Goal: Contribute content: Add original content to the website for others to see

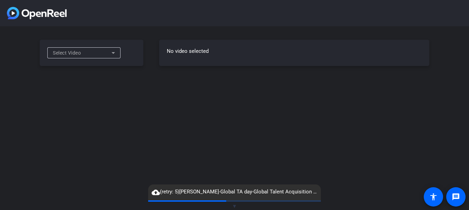
click at [118, 54] on div "Select Video" at bounding box center [83, 52] width 73 height 11
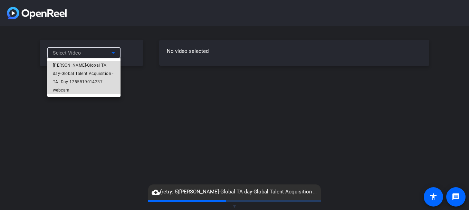
click at [98, 70] on span "[PERSON_NAME]-Global TA day-Global Talent Acquisition -TA- Day-1755519014237-we…" at bounding box center [84, 77] width 62 height 33
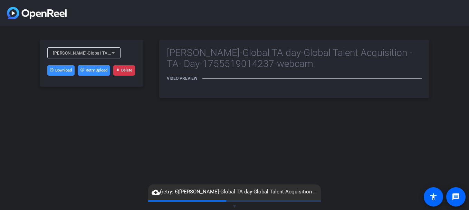
click at [157, 193] on mat-icon "cloud_upload" at bounding box center [155, 192] width 8 height 8
click at [235, 205] on span "▼" at bounding box center [234, 206] width 5 height 6
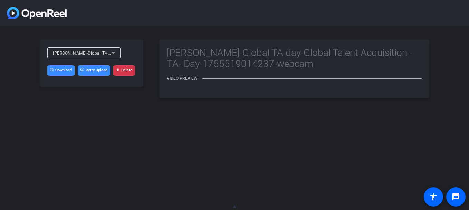
click at [215, 59] on div "Rajith Bhargavan-Global TA day-Global Talent Acquisition -TA- Day-1755519014237…" at bounding box center [234, 68] width 469 height 85
click at [215, 59] on h2 "[PERSON_NAME]-Global TA day-Global Talent Acquisition -TA- Day-1755519014237-we…" at bounding box center [294, 58] width 255 height 22
click at [115, 54] on icon at bounding box center [113, 53] width 8 height 8
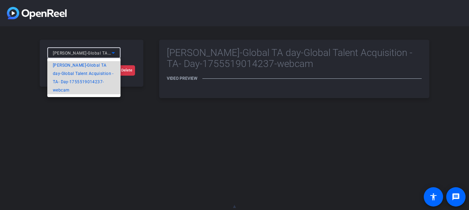
click at [89, 69] on span "[PERSON_NAME]-Global TA day-Global Talent Acquisition -TA- Day-1755519014237-we…" at bounding box center [84, 77] width 62 height 33
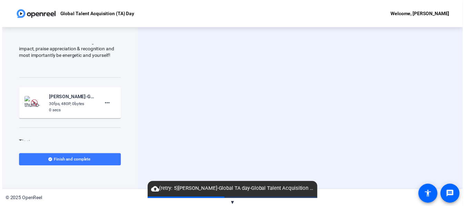
scroll to position [66, 0]
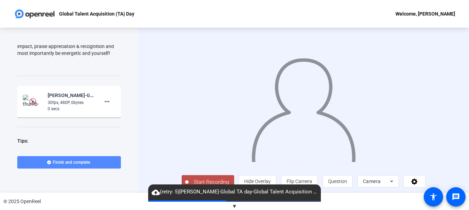
click at [79, 163] on span "Finish and complete" at bounding box center [71, 162] width 37 height 6
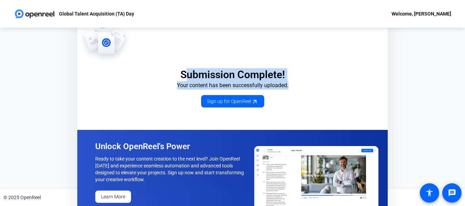
drag, startPoint x: 188, startPoint y: 79, endPoint x: 302, endPoint y: 84, distance: 113.3
click at [302, 84] on div "Submission Complete! Your content has been successfully uploaded. Sign up for O…" at bounding box center [232, 63] width 311 height 90
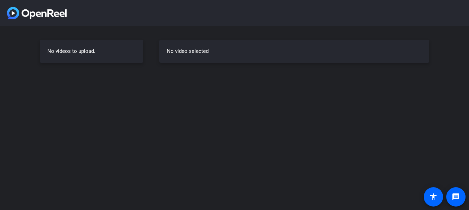
click at [90, 55] on div "No videos to upload." at bounding box center [92, 51] width 104 height 23
